Goal: Navigation & Orientation: Find specific page/section

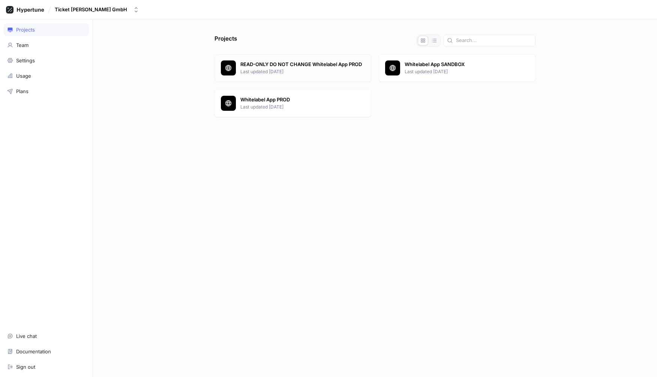
click at [334, 66] on p "READ-ONLY DO NOT CHANGE Whitelabel App PROD" at bounding box center [303, 65] width 125 height 8
